Goal: Navigation & Orientation: Find specific page/section

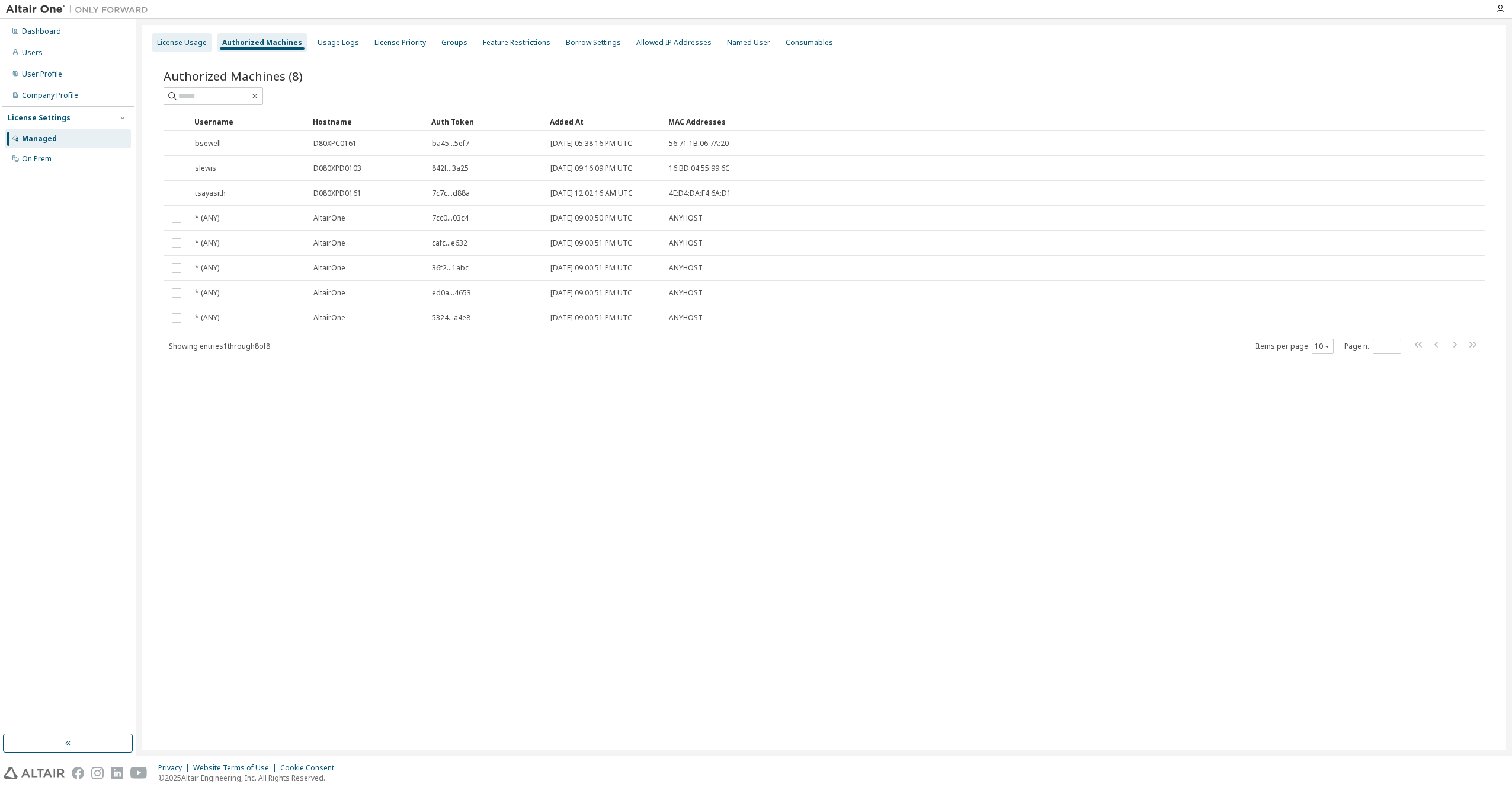
click at [174, 34] on div "License Usage" at bounding box center [181, 42] width 59 height 19
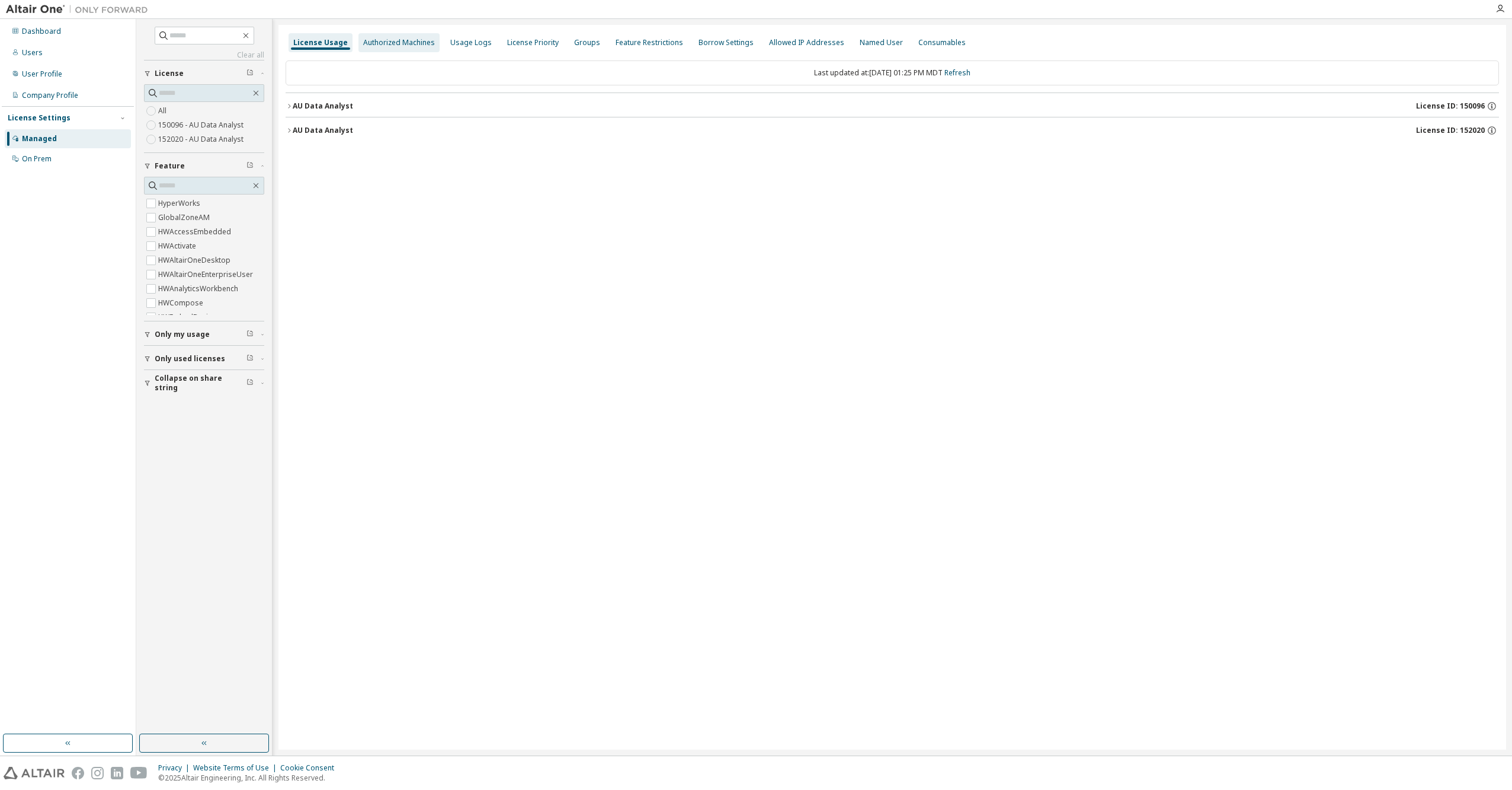
click at [387, 42] on div "Authorized Machines" at bounding box center [399, 43] width 72 height 10
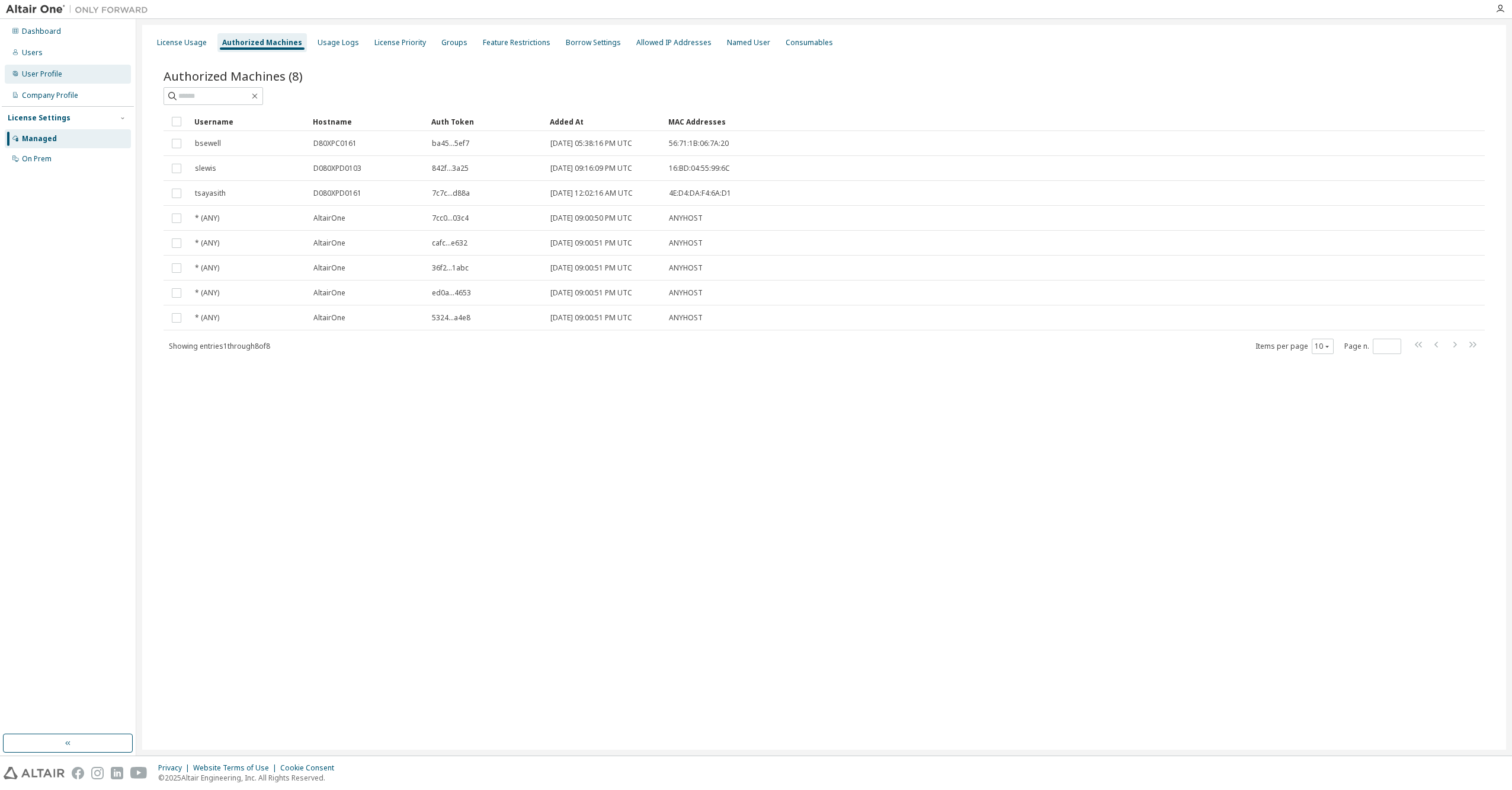
click at [39, 76] on div "User Profile" at bounding box center [42, 74] width 40 height 10
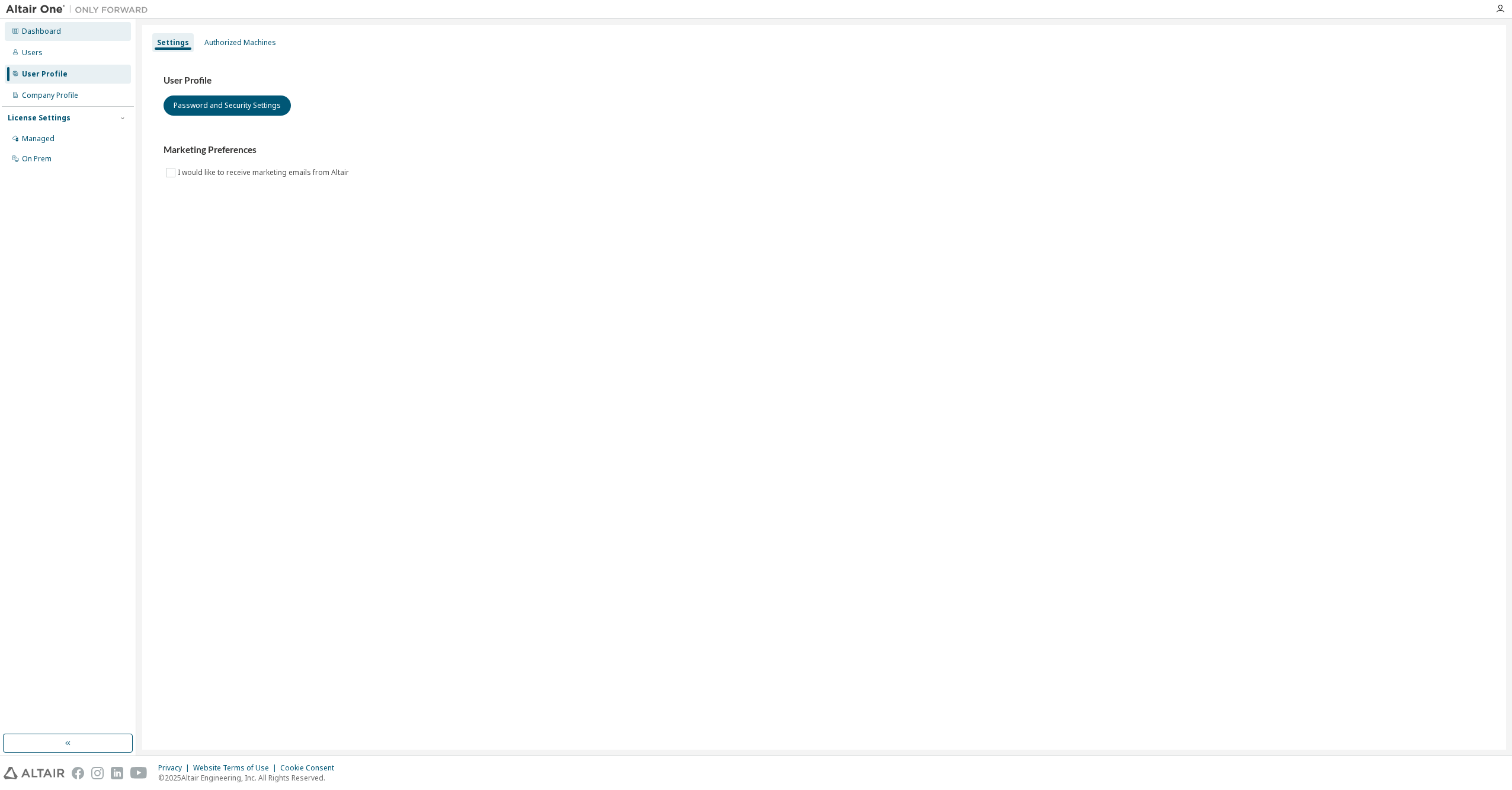
click at [41, 30] on div "Dashboard" at bounding box center [41, 32] width 39 height 10
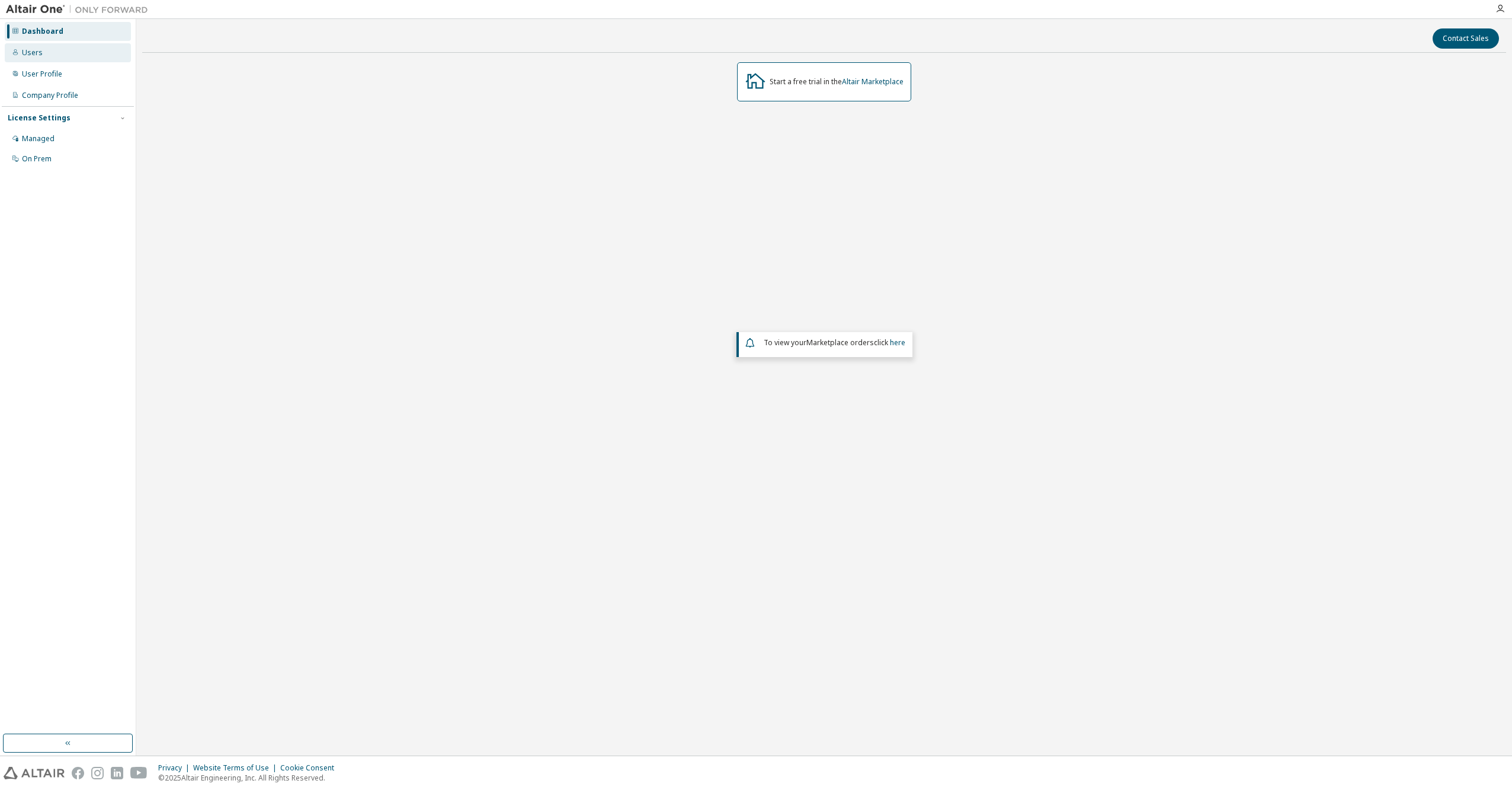
click at [57, 52] on div "Users" at bounding box center [68, 52] width 126 height 19
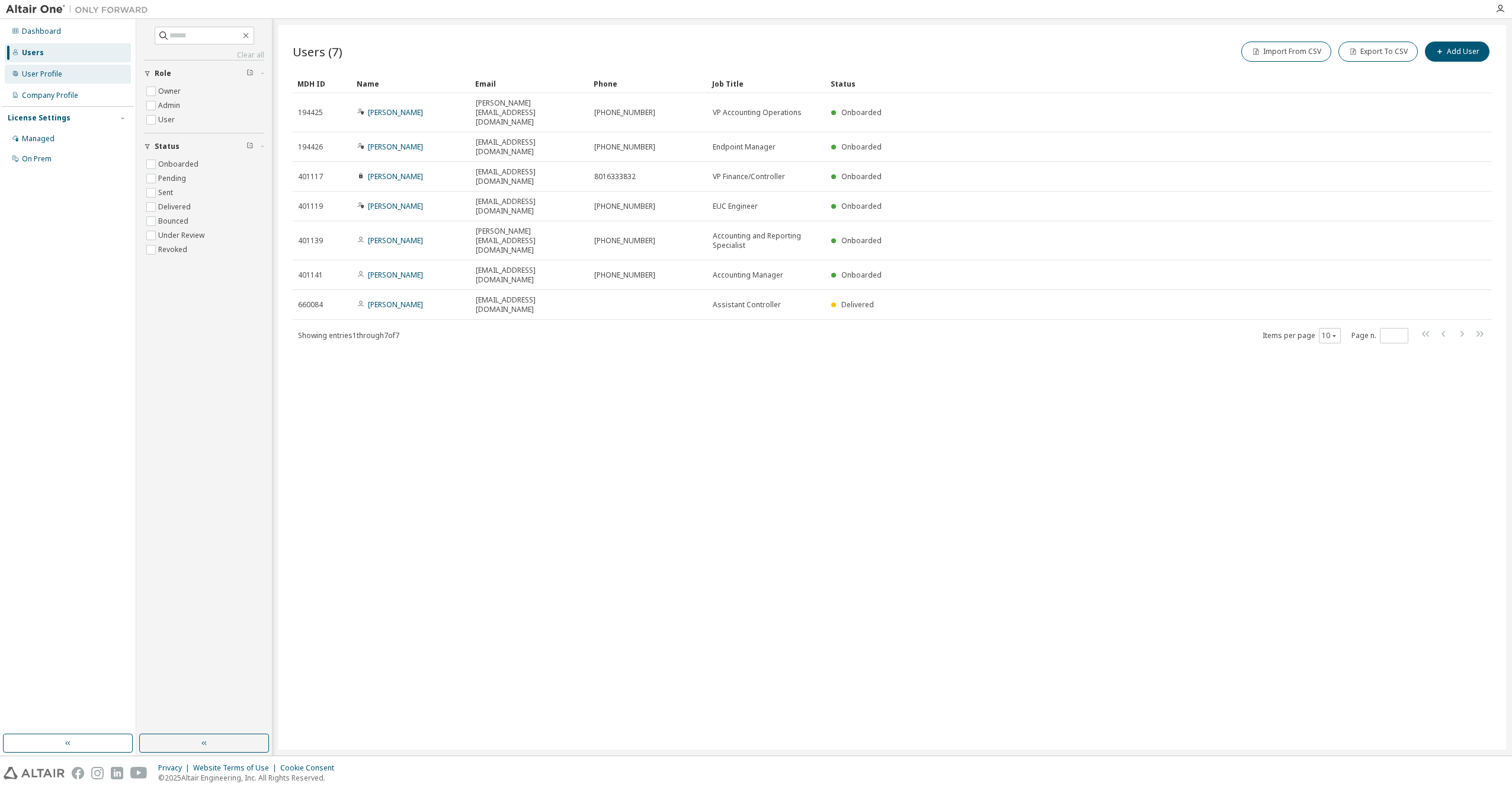
click at [45, 74] on div "User Profile" at bounding box center [42, 74] width 40 height 10
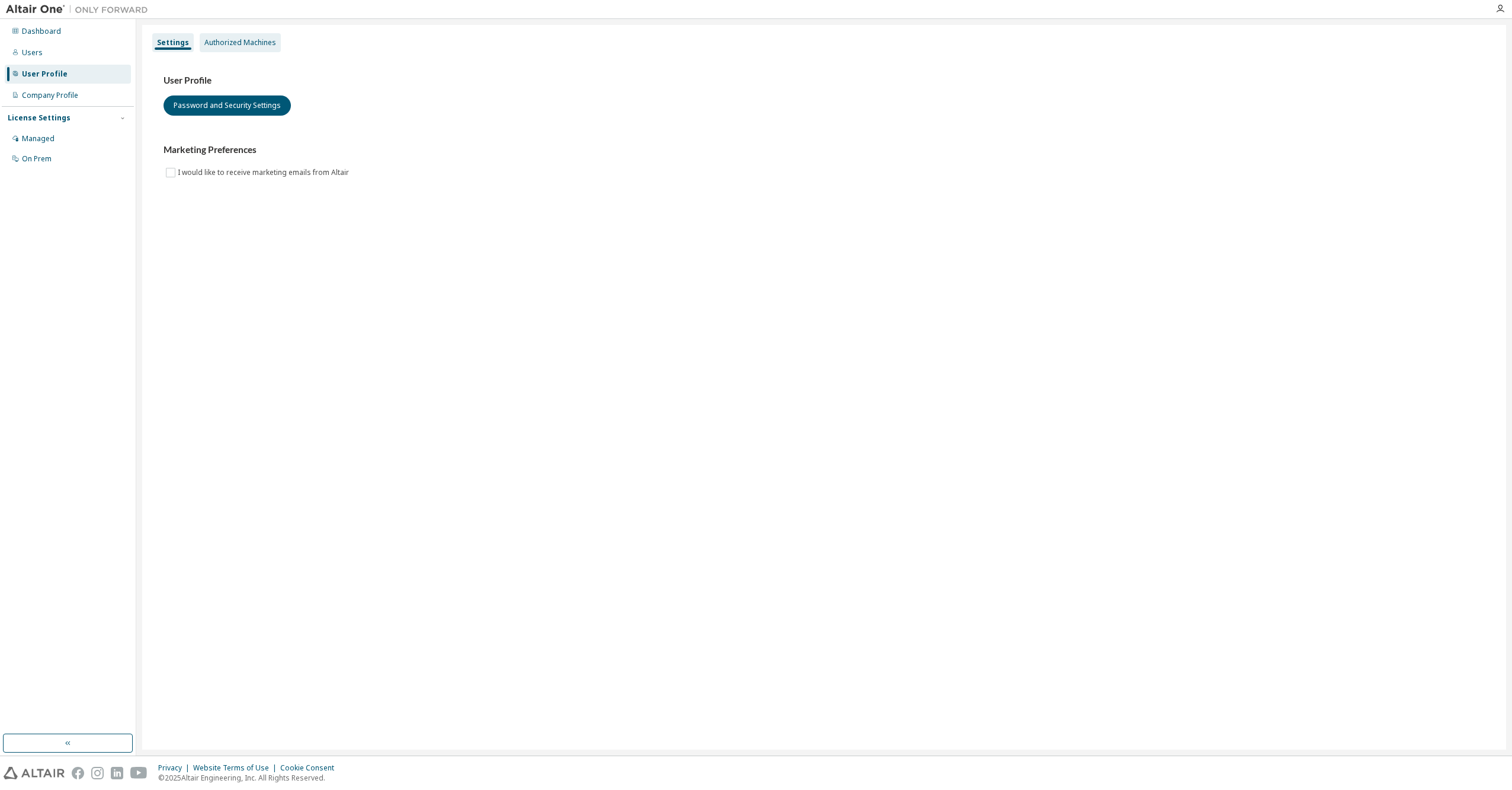
click at [252, 44] on div "Authorized Machines" at bounding box center [240, 43] width 72 height 10
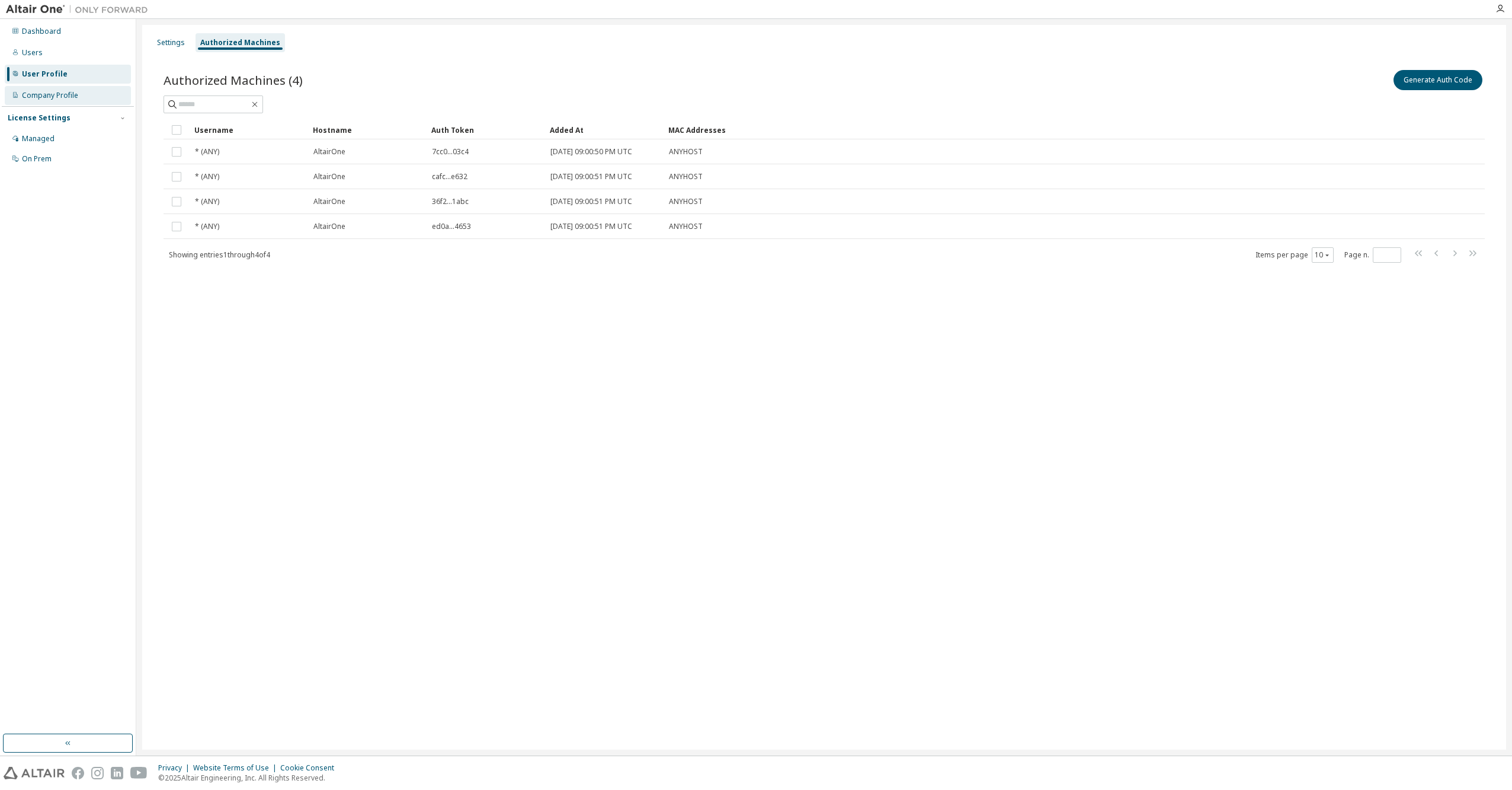
click at [56, 96] on div "Company Profile" at bounding box center [50, 96] width 57 height 10
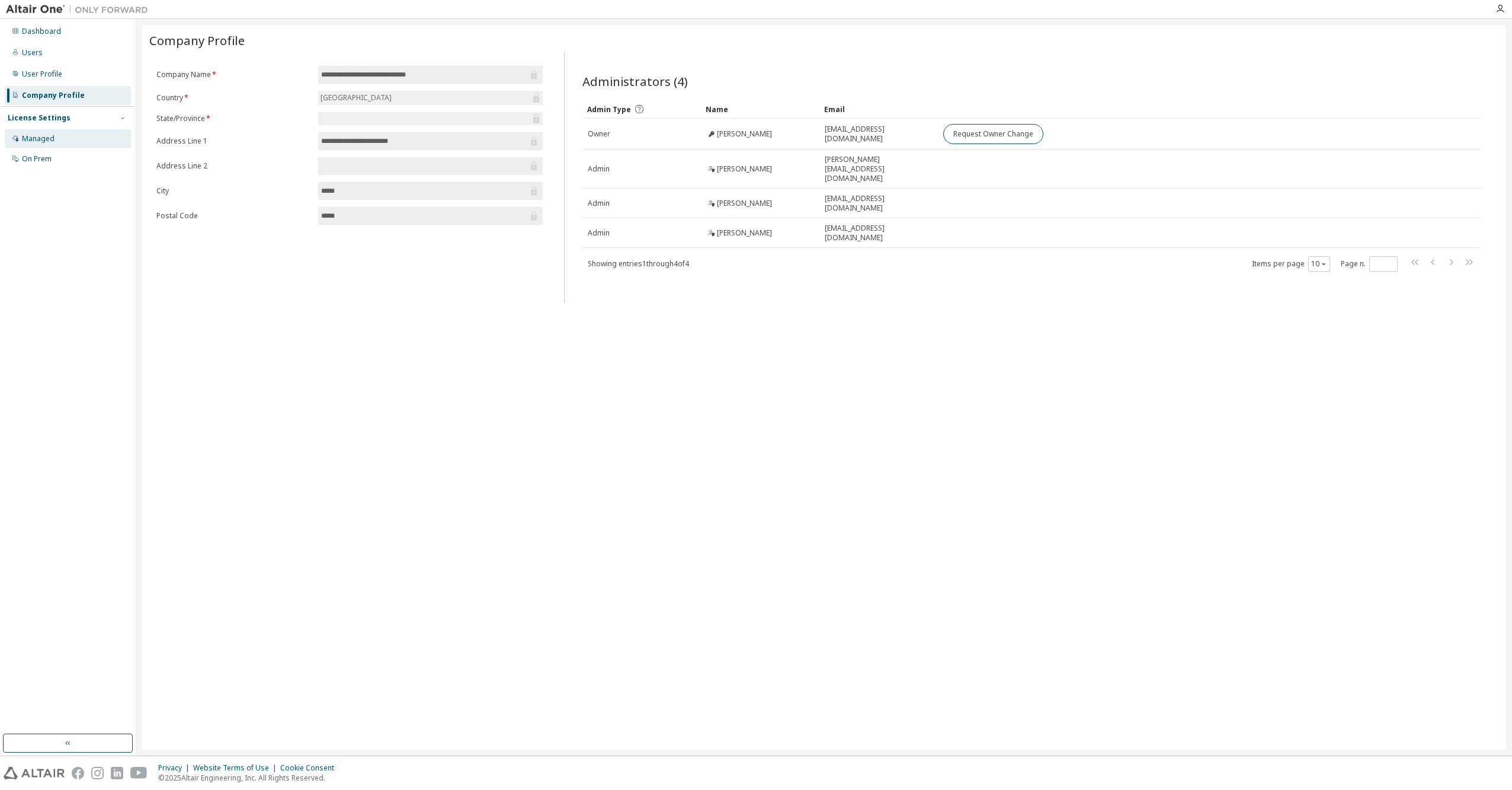
click at [39, 138] on div "Managed" at bounding box center [38, 139] width 32 height 10
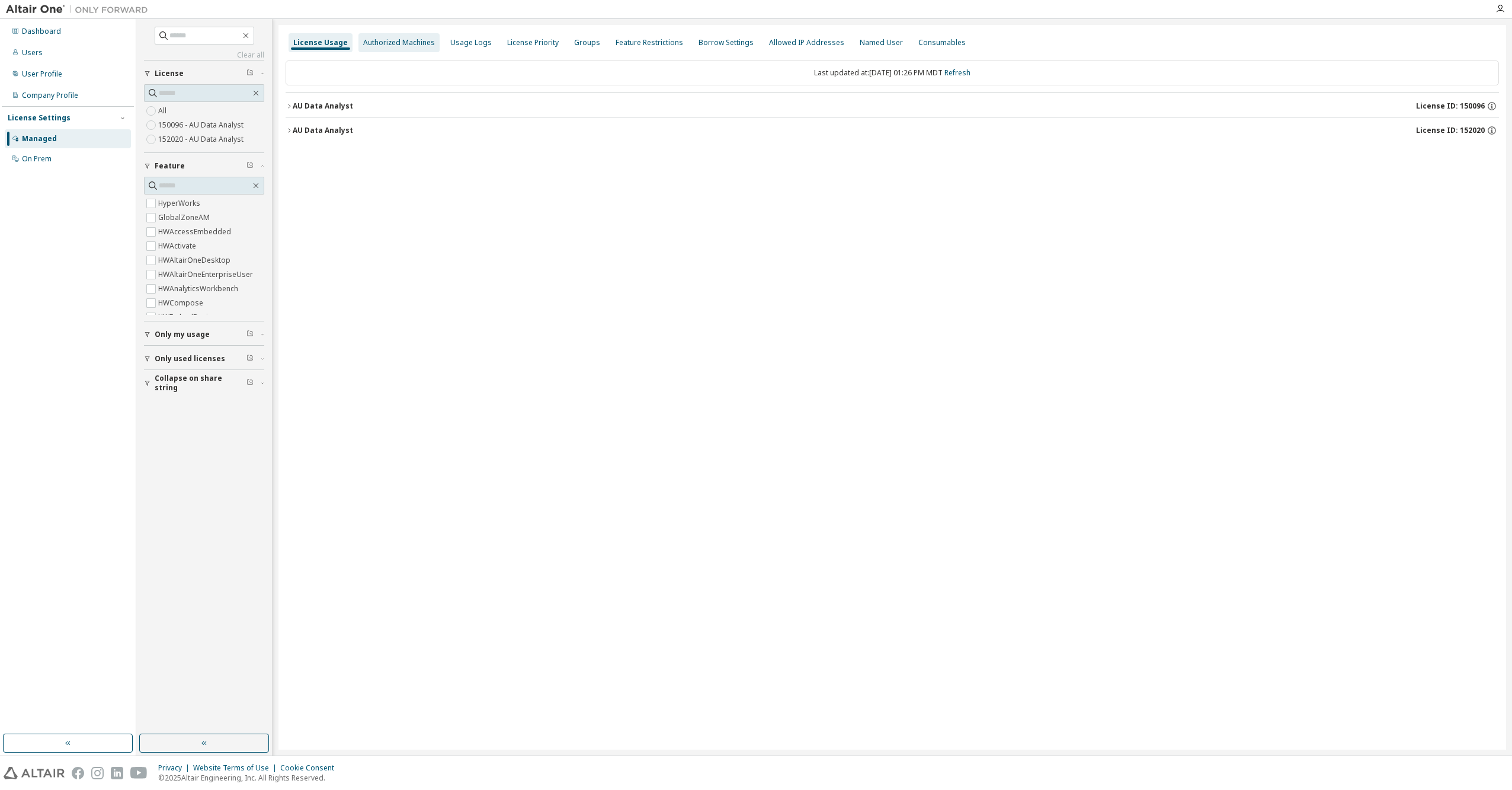
click at [401, 50] on div "Authorized Machines" at bounding box center [399, 42] width 81 height 19
